Goal: Task Accomplishment & Management: Complete application form

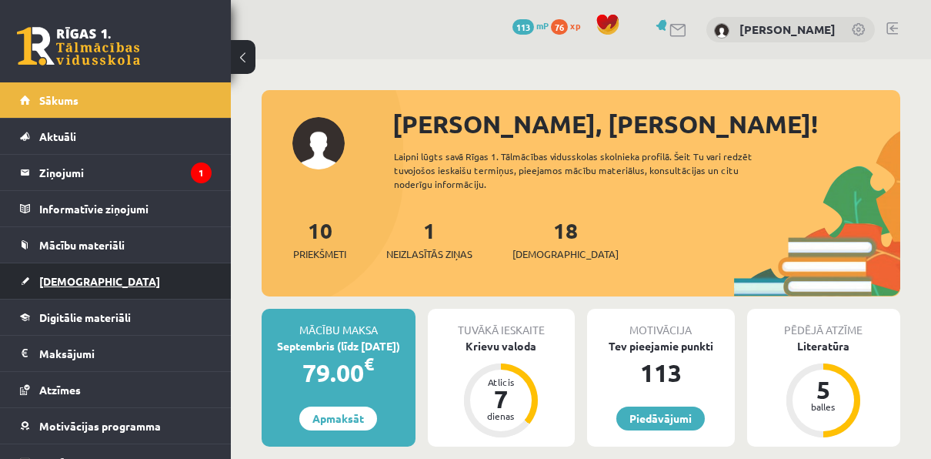
scroll to position [54, 0]
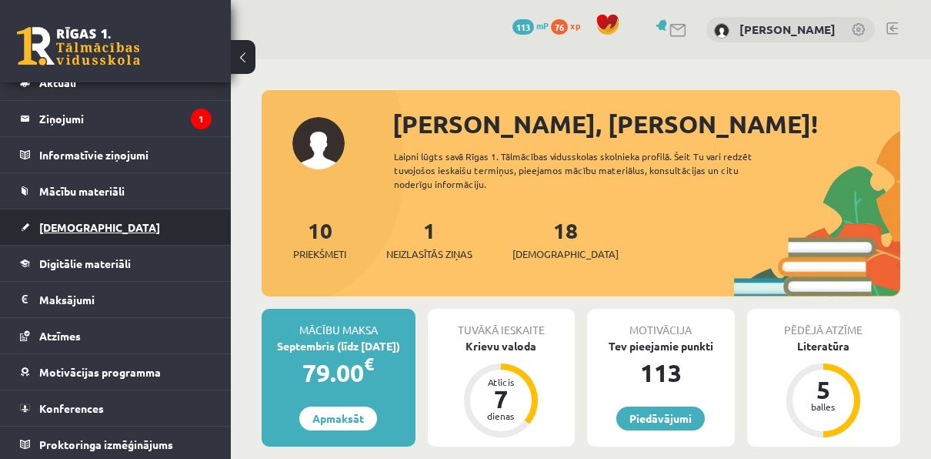
click at [69, 232] on link "[DEMOGRAPHIC_DATA]" at bounding box center [116, 226] width 192 height 35
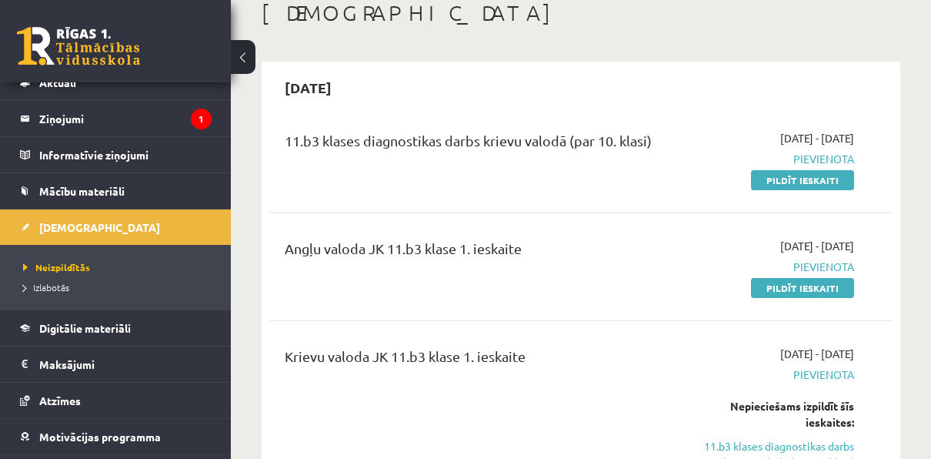
scroll to position [77, 0]
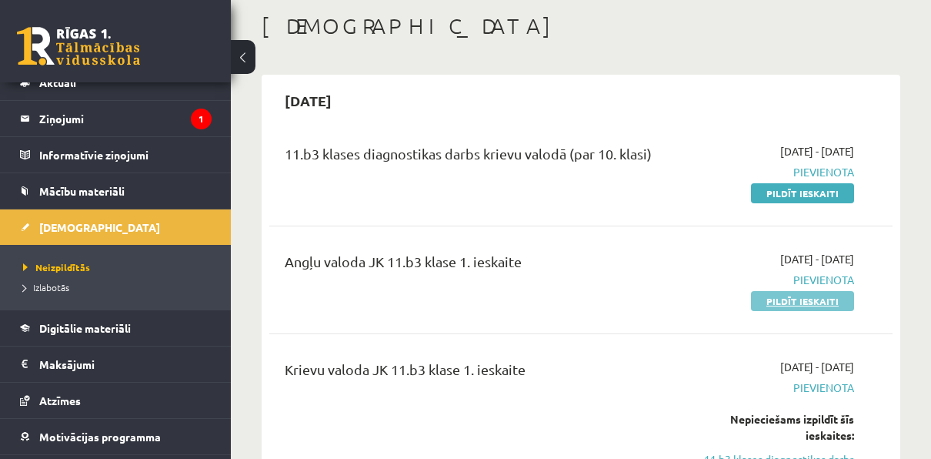
click at [778, 299] on link "Pildīt ieskaiti" at bounding box center [802, 301] width 103 height 20
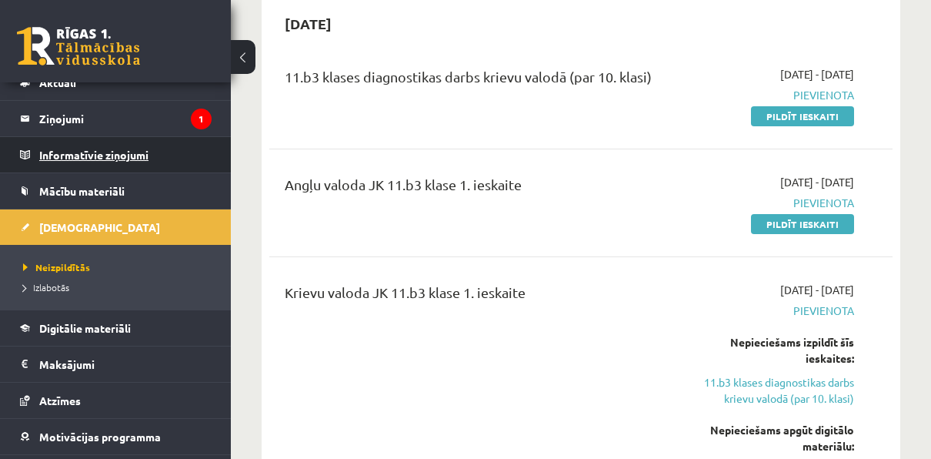
scroll to position [0, 0]
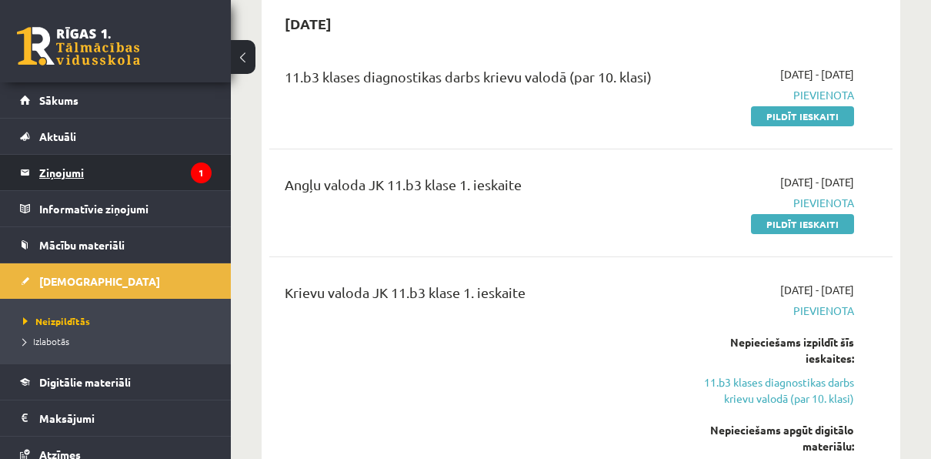
click at [105, 155] on legend "Ziņojumi 1" at bounding box center [125, 172] width 172 height 35
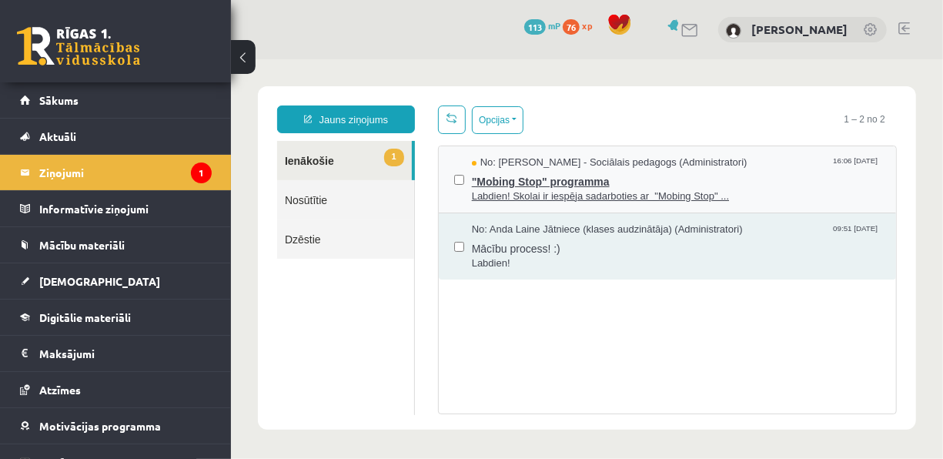
click at [616, 169] on span ""Mobing Stop" programma" at bounding box center [675, 178] width 409 height 19
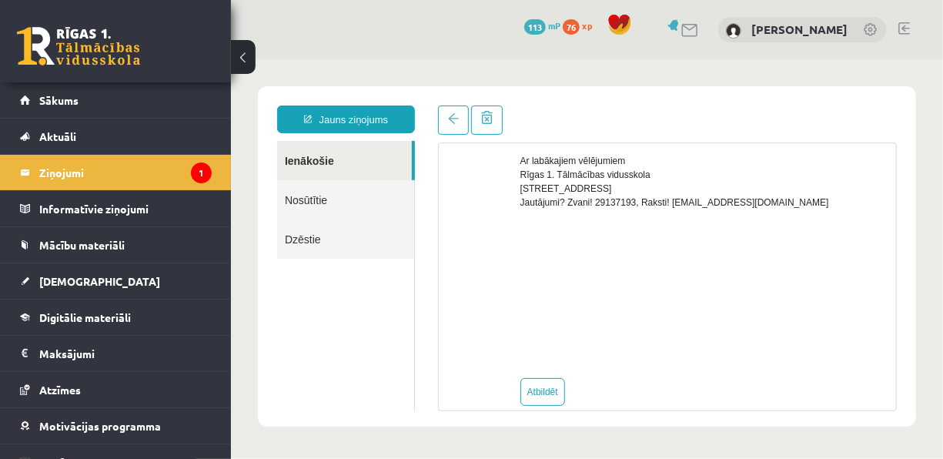
scroll to position [693, 0]
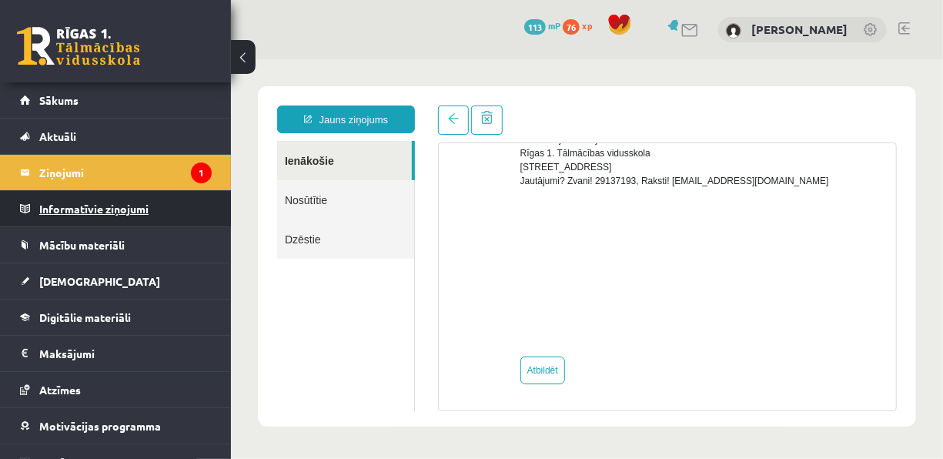
click at [99, 213] on legend "Informatīvie ziņojumi 0" at bounding box center [125, 208] width 172 height 35
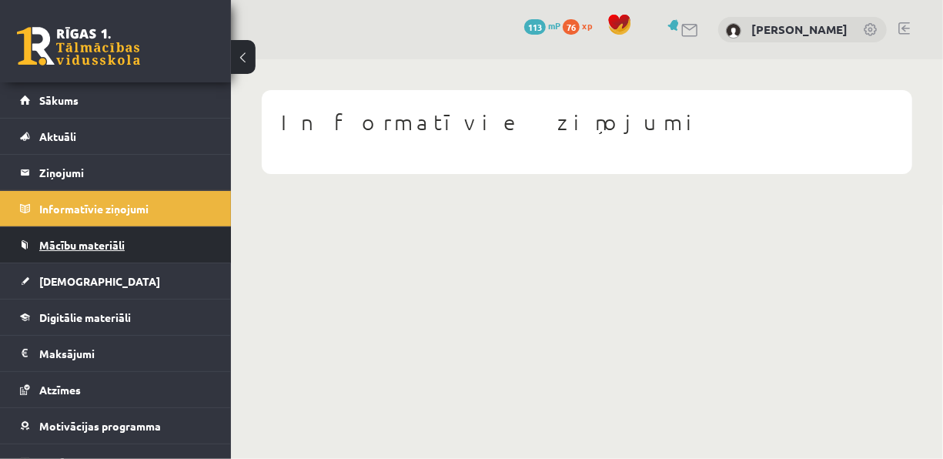
click at [103, 242] on span "Mācību materiāli" at bounding box center [81, 245] width 85 height 14
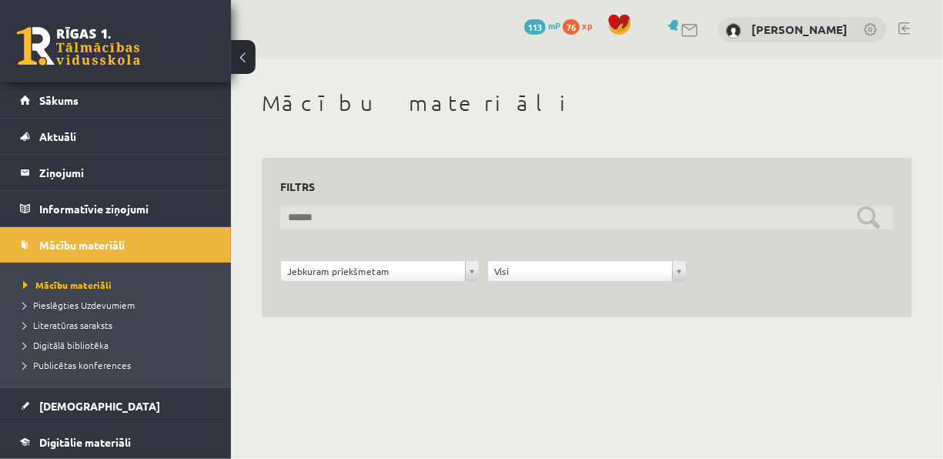
click at [569, 214] on input "text" at bounding box center [586, 218] width 613 height 24
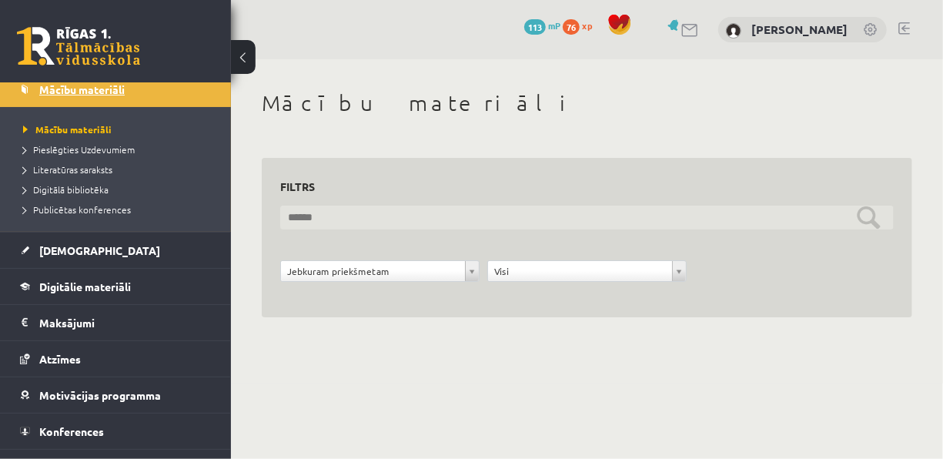
scroll to position [179, 0]
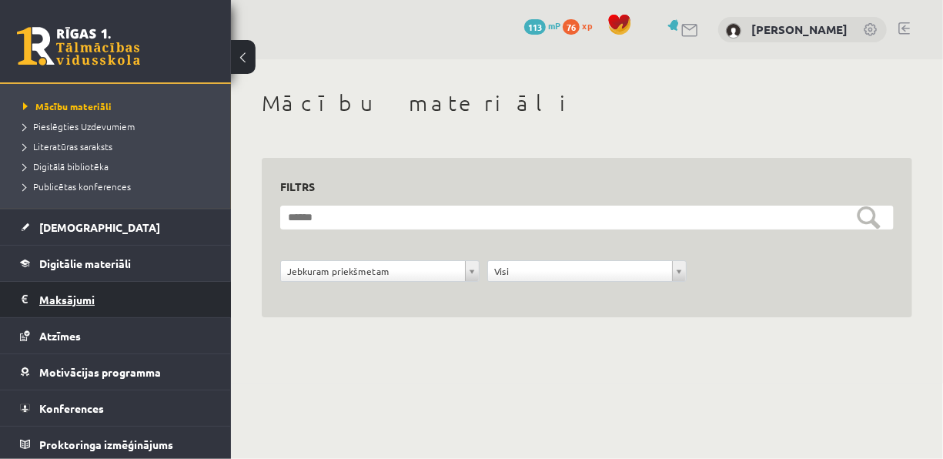
click at [75, 302] on legend "Maksājumi 0" at bounding box center [125, 299] width 172 height 35
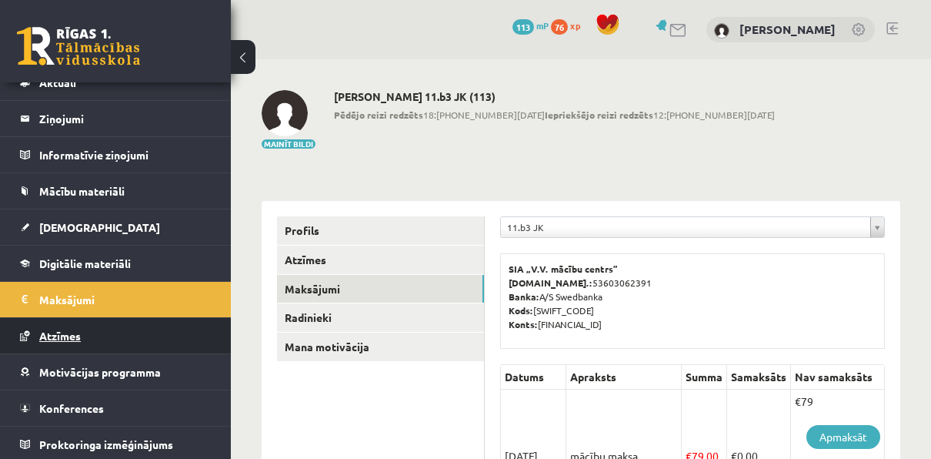
click at [129, 319] on link "Atzīmes" at bounding box center [116, 335] width 192 height 35
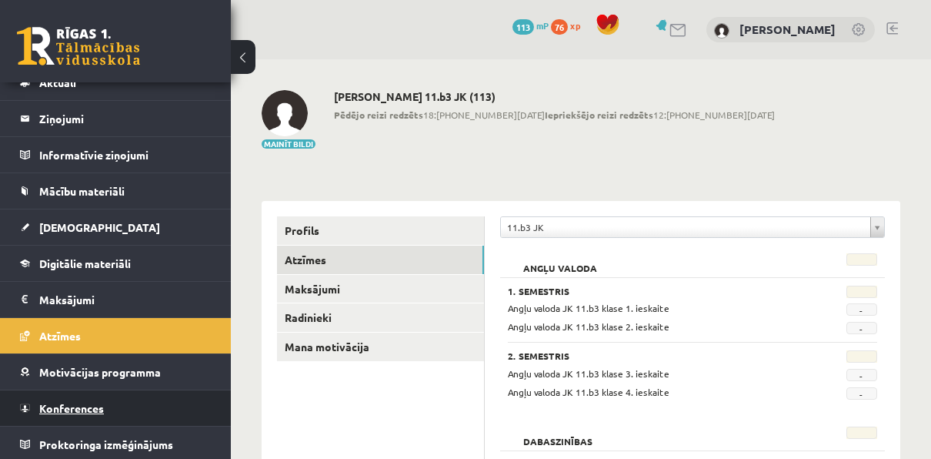
click at [97, 401] on span "Konferences" at bounding box center [71, 408] width 65 height 14
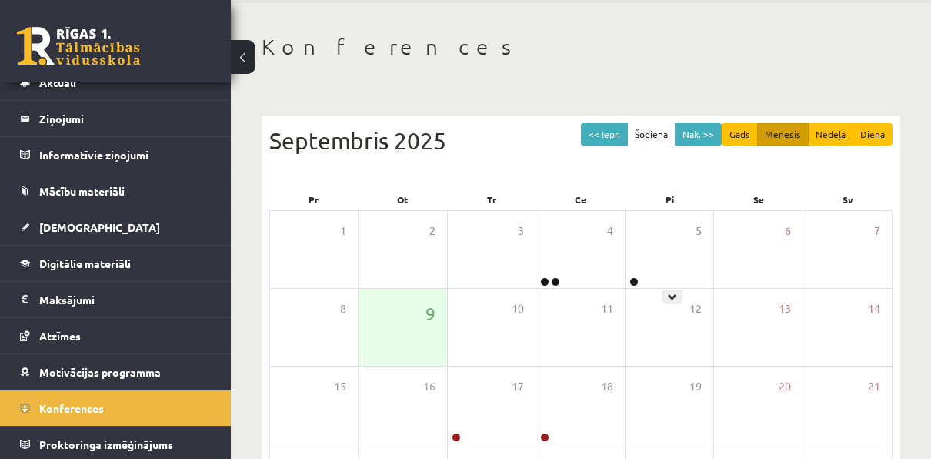
scroll to position [77, 0]
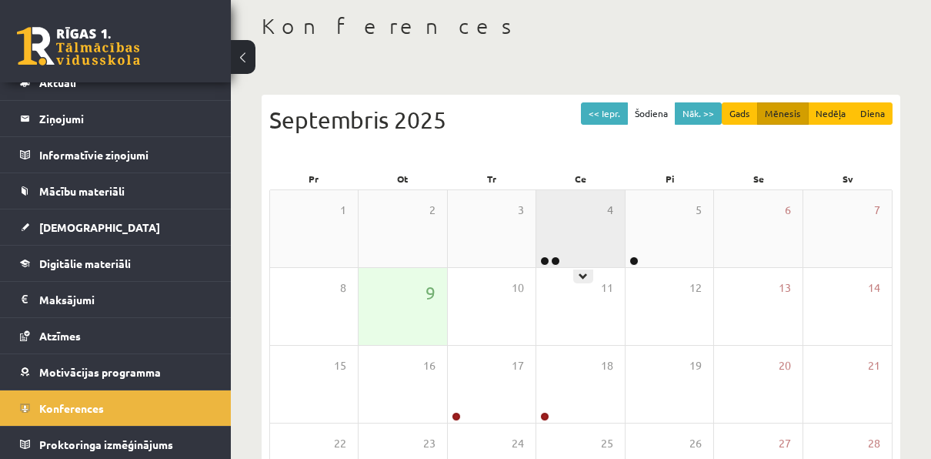
click at [556, 253] on div "4" at bounding box center [580, 228] width 88 height 77
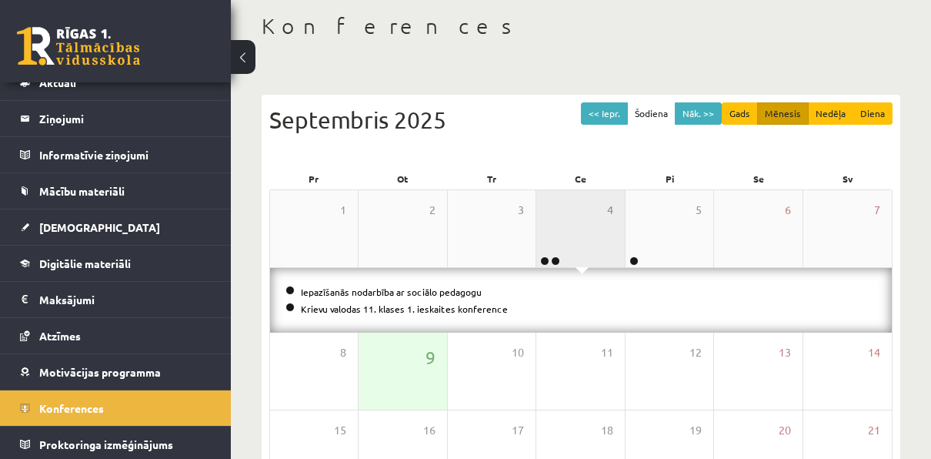
click at [564, 245] on div "4" at bounding box center [580, 228] width 88 height 77
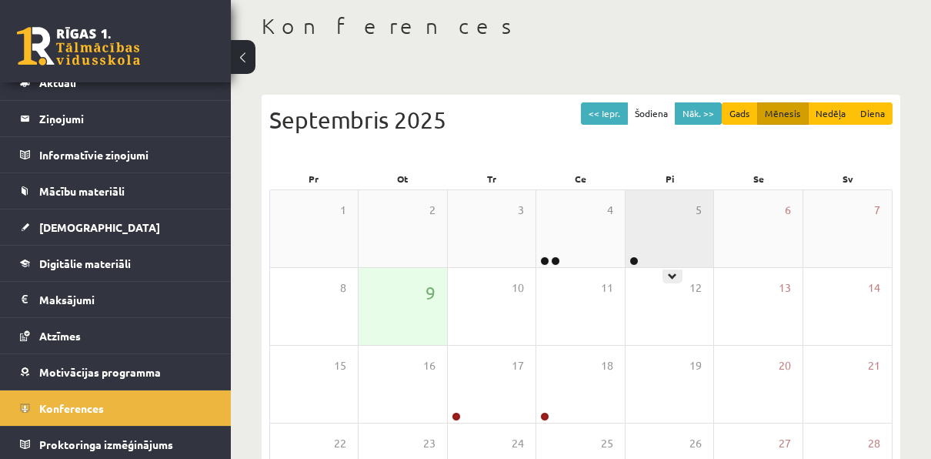
click at [648, 243] on div "5" at bounding box center [670, 228] width 88 height 77
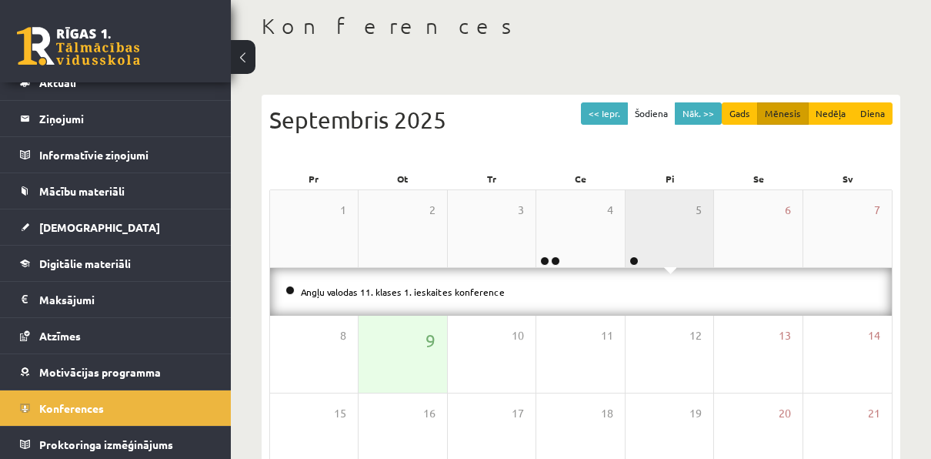
click at [648, 243] on div "5" at bounding box center [670, 228] width 88 height 77
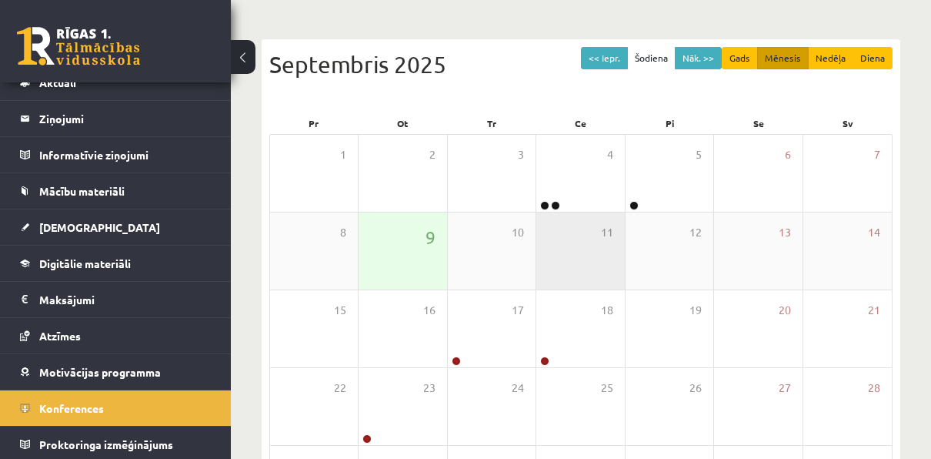
scroll to position [231, 0]
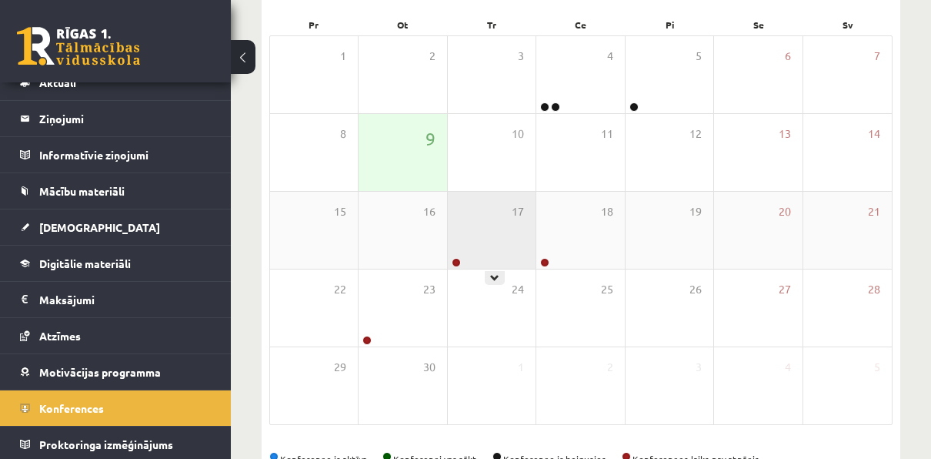
click at [472, 242] on div "17" at bounding box center [492, 230] width 88 height 77
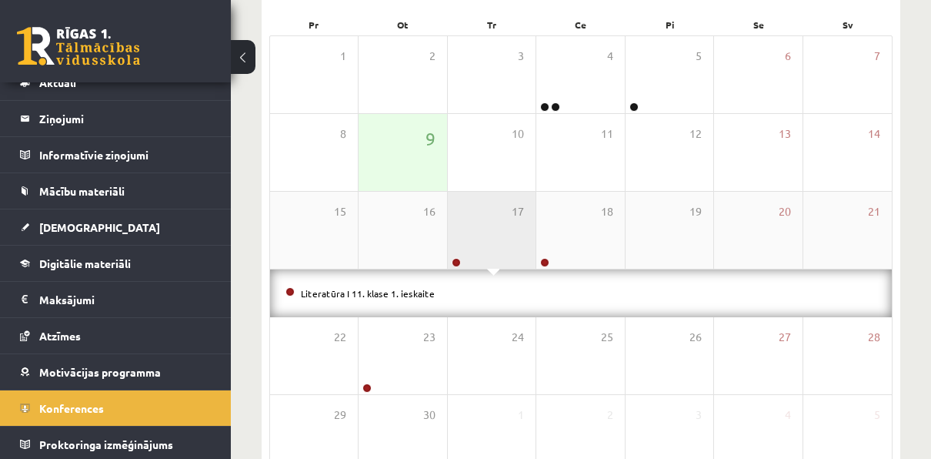
click at [472, 242] on div "17" at bounding box center [492, 230] width 88 height 77
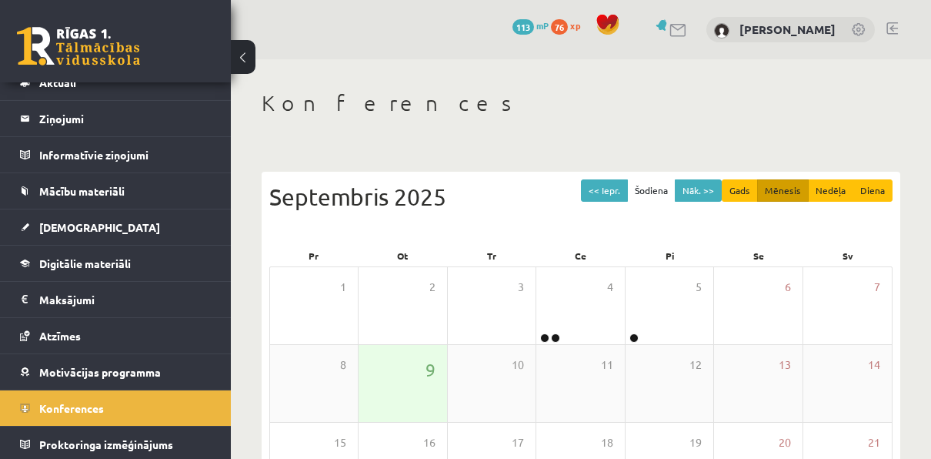
scroll to position [0, 0]
click at [156, 433] on link "Proktoringa izmēģinājums" at bounding box center [116, 443] width 192 height 35
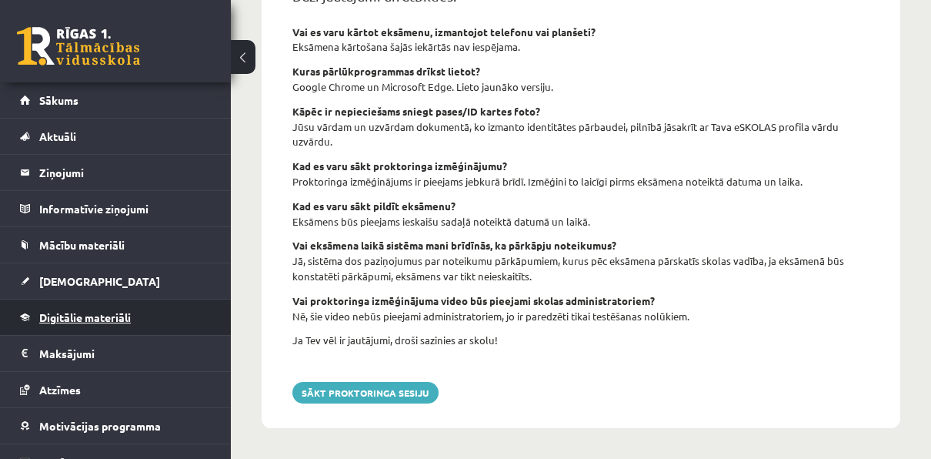
click at [95, 306] on link "Digitālie materiāli" at bounding box center [116, 316] width 192 height 35
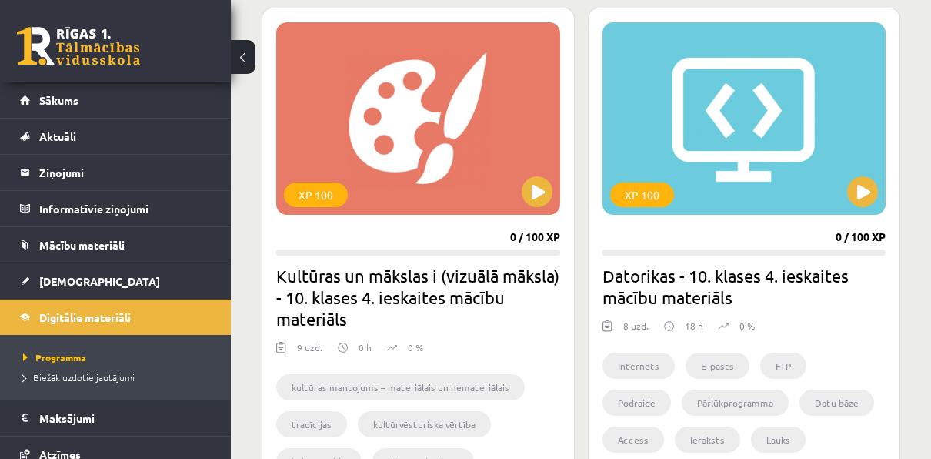
scroll to position [465, 0]
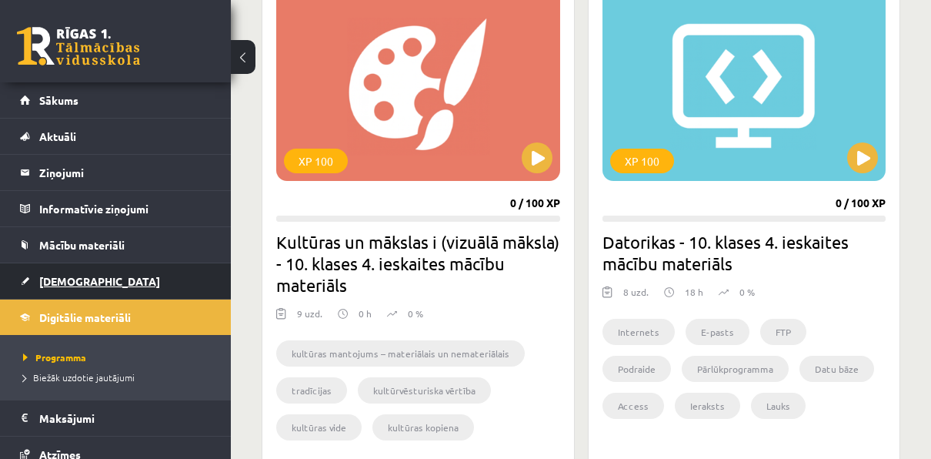
click at [64, 272] on link "[DEMOGRAPHIC_DATA]" at bounding box center [116, 280] width 192 height 35
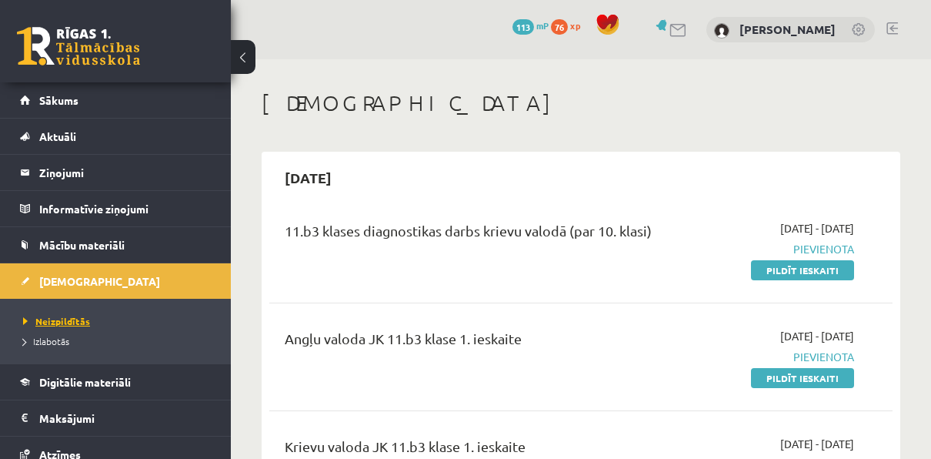
click at [61, 321] on span "Neizpildītās" at bounding box center [56, 321] width 67 height 12
click at [40, 337] on span "Izlabotās" at bounding box center [46, 341] width 46 height 12
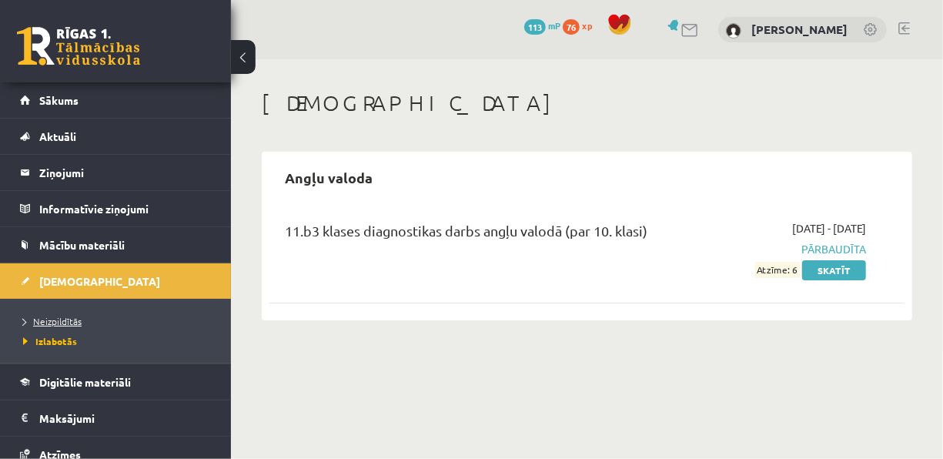
click at [47, 320] on span "Neizpildītās" at bounding box center [52, 321] width 58 height 12
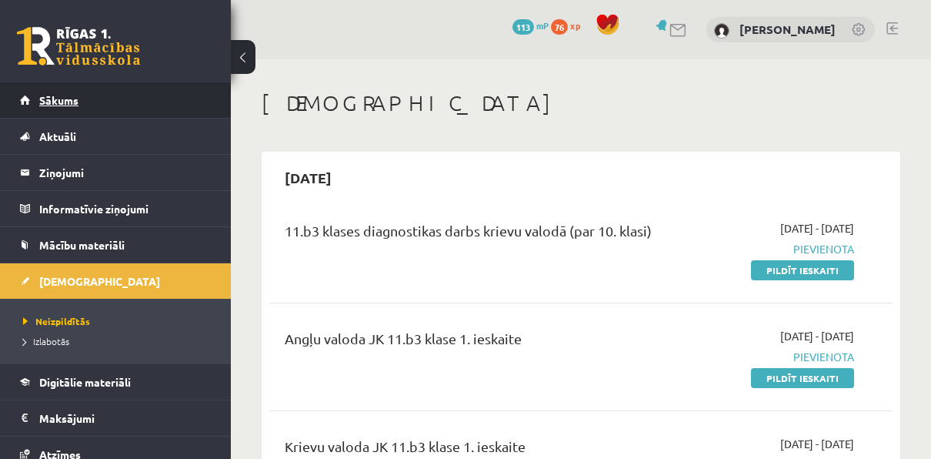
click at [41, 102] on span "Sākums" at bounding box center [58, 100] width 39 height 14
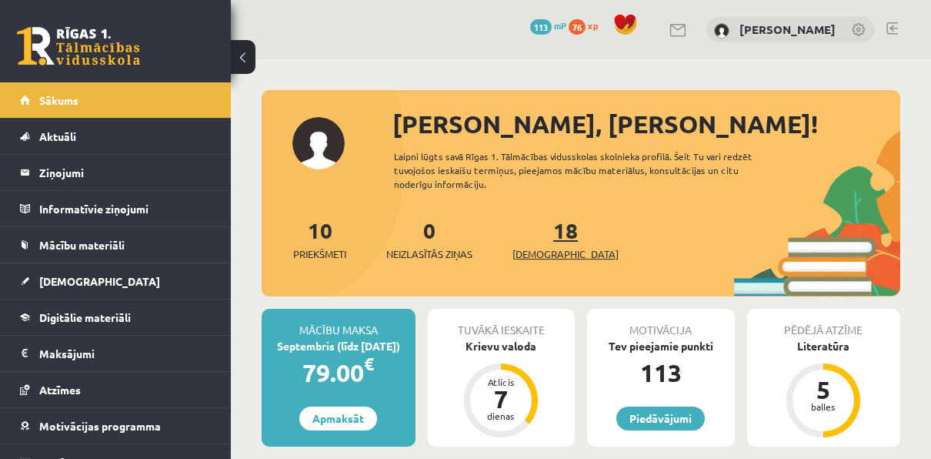
click at [548, 225] on link "18 Ieskaites" at bounding box center [566, 238] width 106 height 45
